Goal: Information Seeking & Learning: Learn about a topic

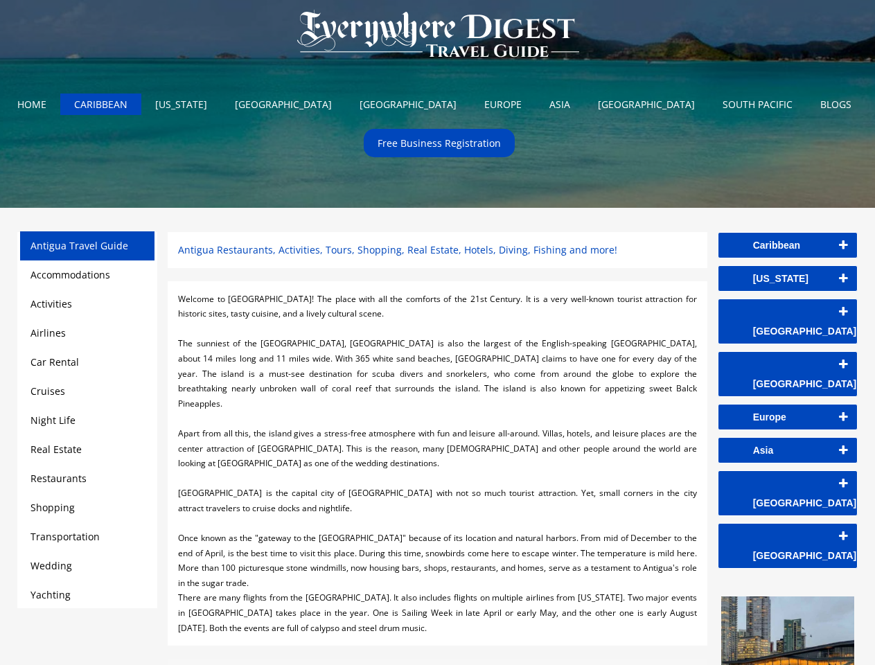
click at [437, 332] on div at bounding box center [437, 328] width 518 height 15
click at [438, 37] on img at bounding box center [437, 34] width 309 height 69
click at [788, 245] on link "Caribbean" at bounding box center [787, 245] width 139 height 25
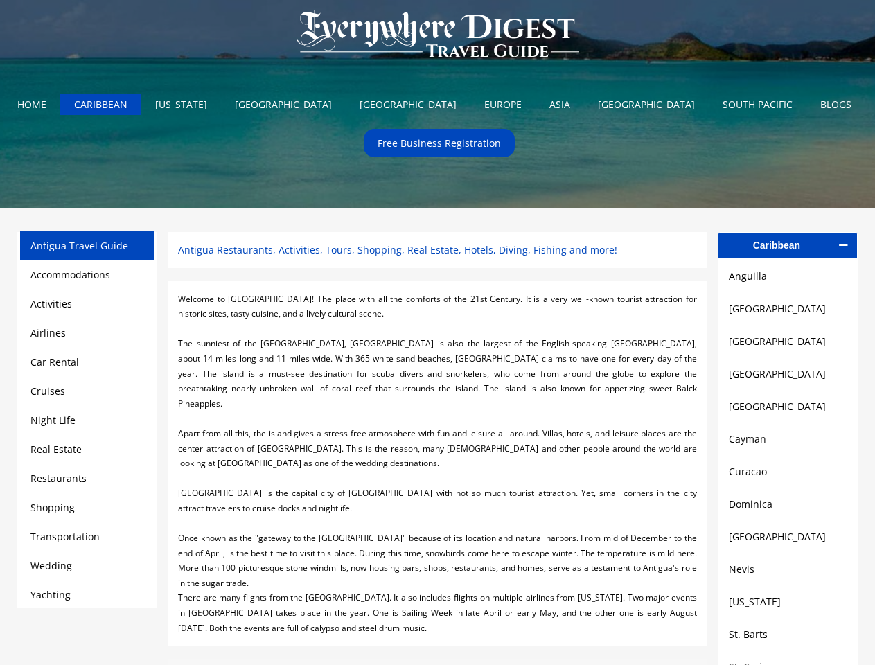
click at [788, 278] on link "Anguilla" at bounding box center [788, 276] width 118 height 17
click at [788, 312] on link "[GEOGRAPHIC_DATA]" at bounding box center [788, 309] width 118 height 17
click at [788, 345] on link "[GEOGRAPHIC_DATA]" at bounding box center [788, 341] width 118 height 17
click at [788, 378] on link "[GEOGRAPHIC_DATA]" at bounding box center [788, 374] width 118 height 17
click at [788, 411] on link "[GEOGRAPHIC_DATA]" at bounding box center [788, 406] width 118 height 17
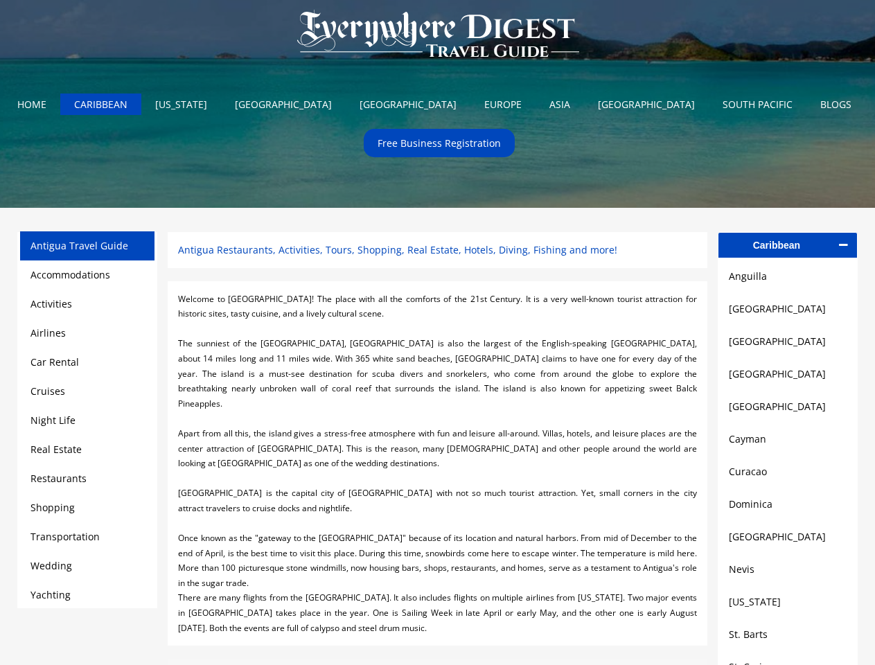
click at [788, 445] on link "Cayman" at bounding box center [788, 439] width 118 height 17
